Goal: Navigation & Orientation: Find specific page/section

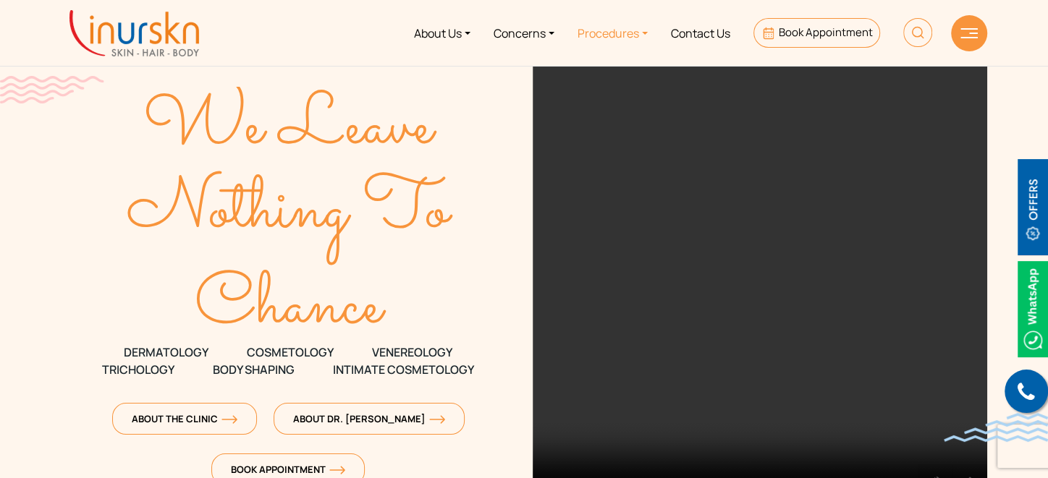
click at [640, 30] on link "Procedures" at bounding box center [612, 33] width 93 height 54
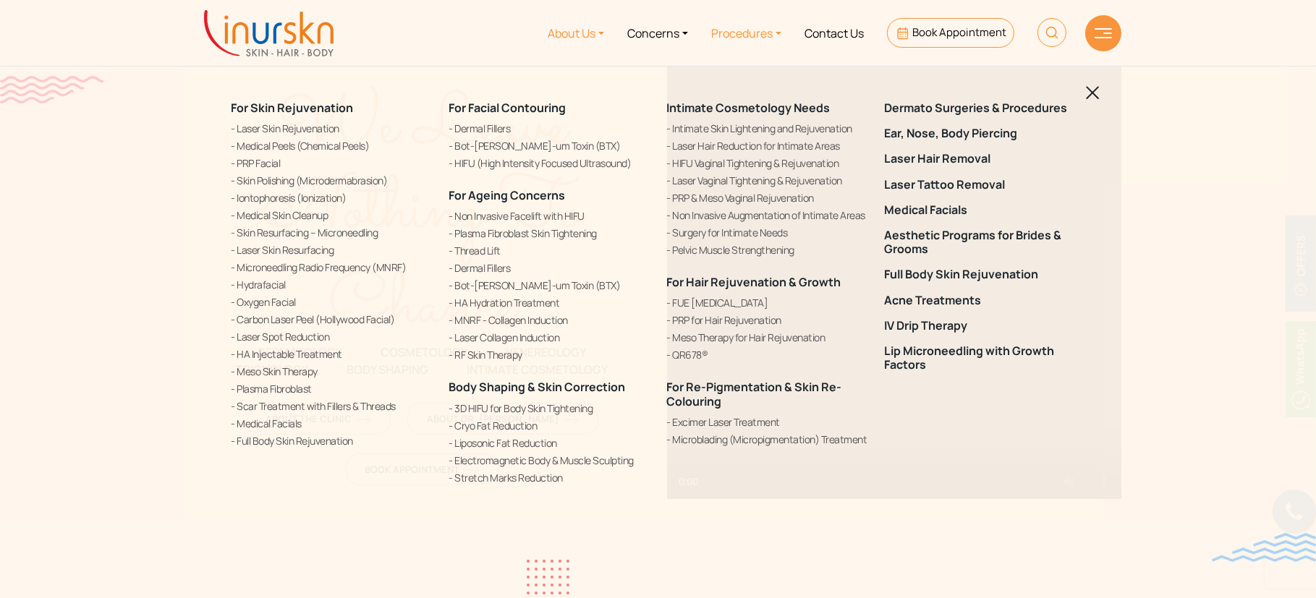
click at [588, 31] on link "About Us" at bounding box center [576, 33] width 80 height 54
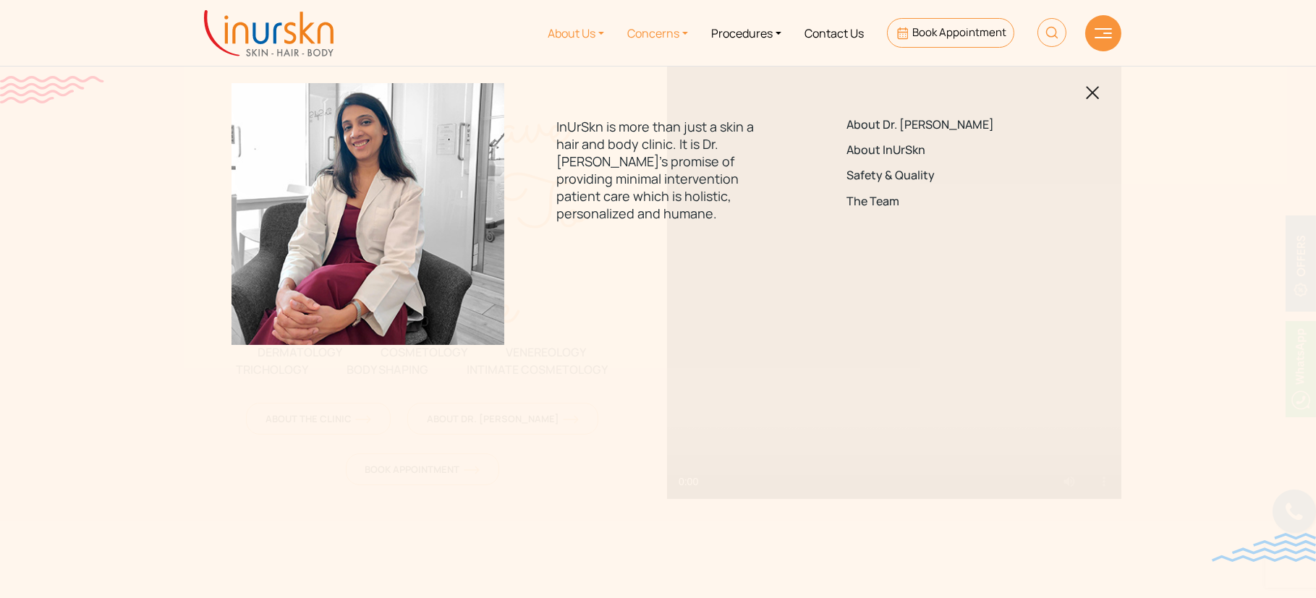
click at [666, 26] on link "Concerns" at bounding box center [658, 33] width 84 height 54
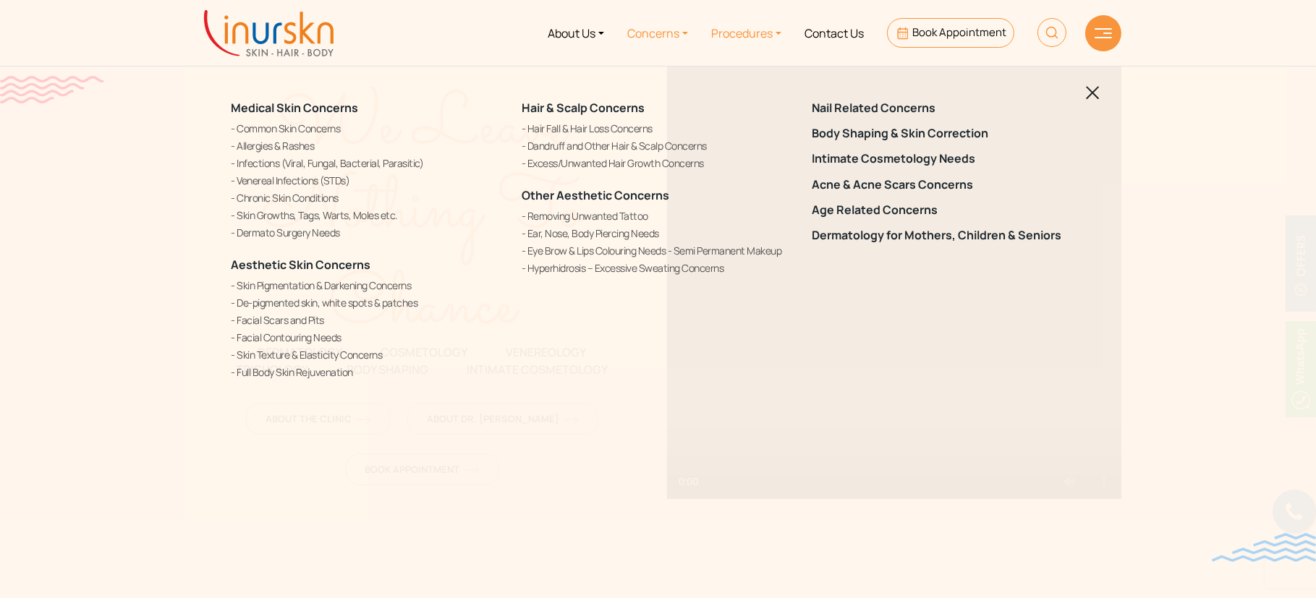
click at [755, 38] on link "Procedures" at bounding box center [746, 33] width 93 height 54
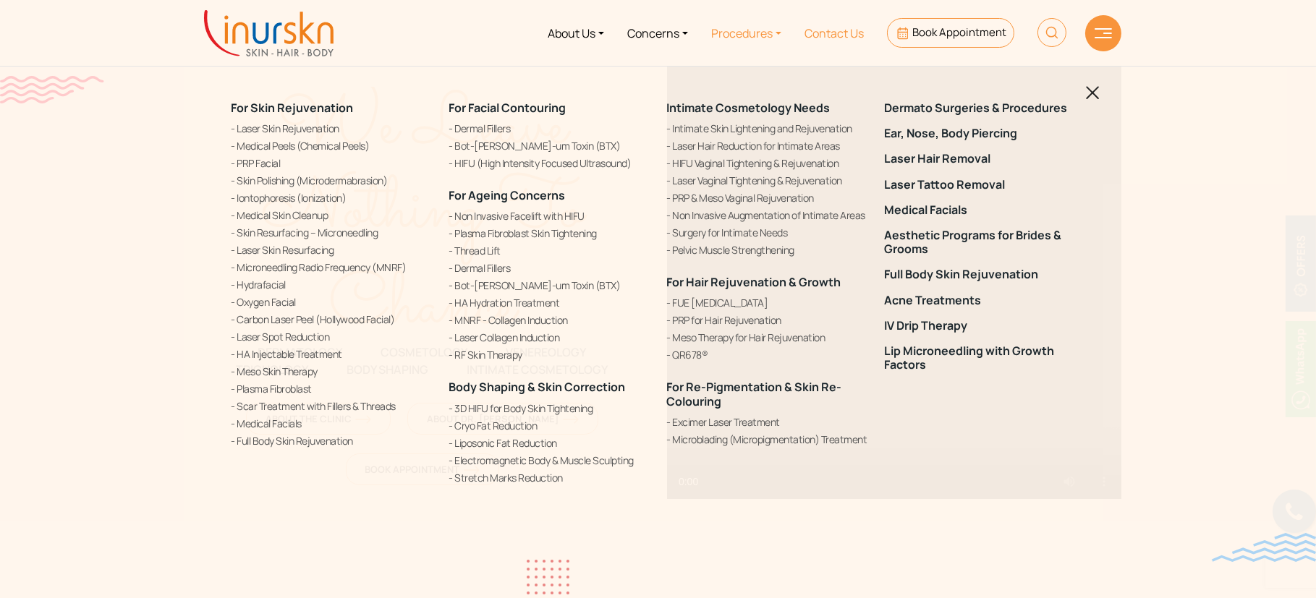
click at [840, 32] on link "Contact Us" at bounding box center [834, 33] width 82 height 54
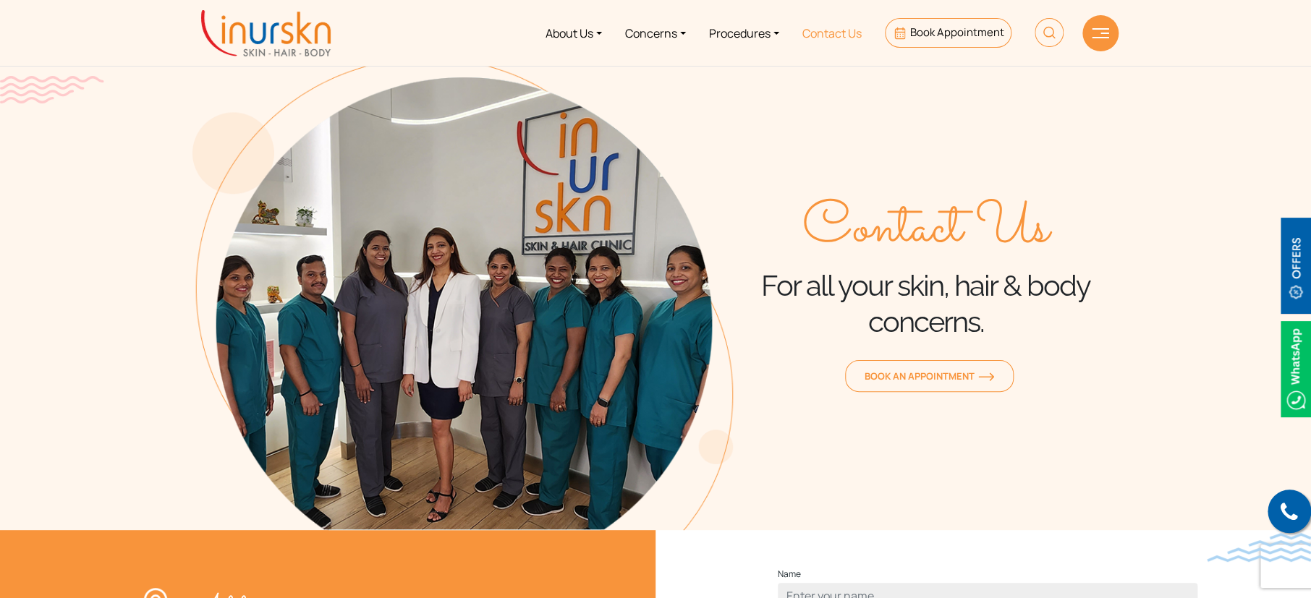
click at [841, 29] on link "Contact Us" at bounding box center [832, 33] width 82 height 54
click at [320, 38] on img at bounding box center [266, 33] width 130 height 46
